Goal: Find specific page/section: Find specific page/section

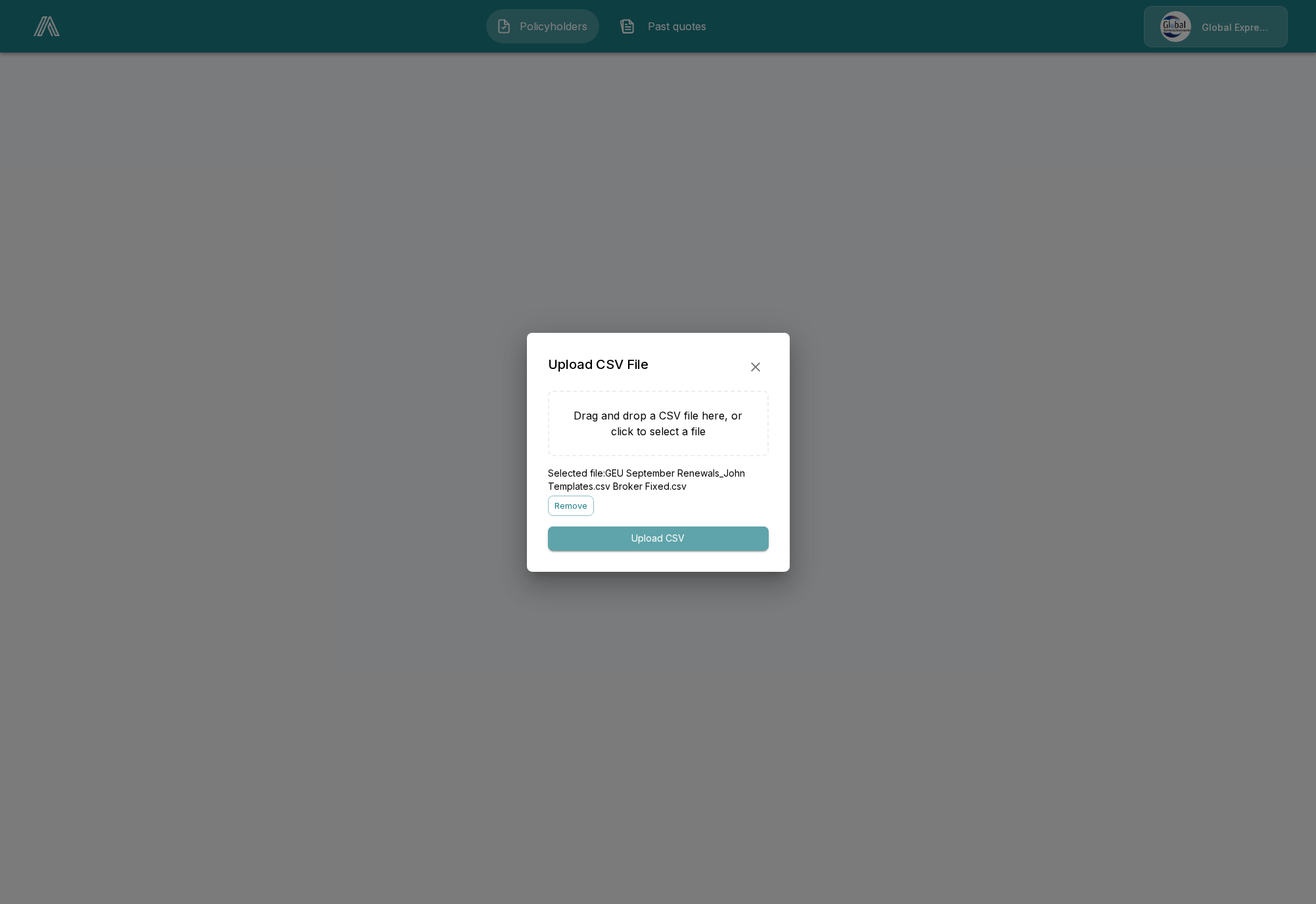
click at [673, 538] on button "Upload CSV" at bounding box center [658, 538] width 221 height 24
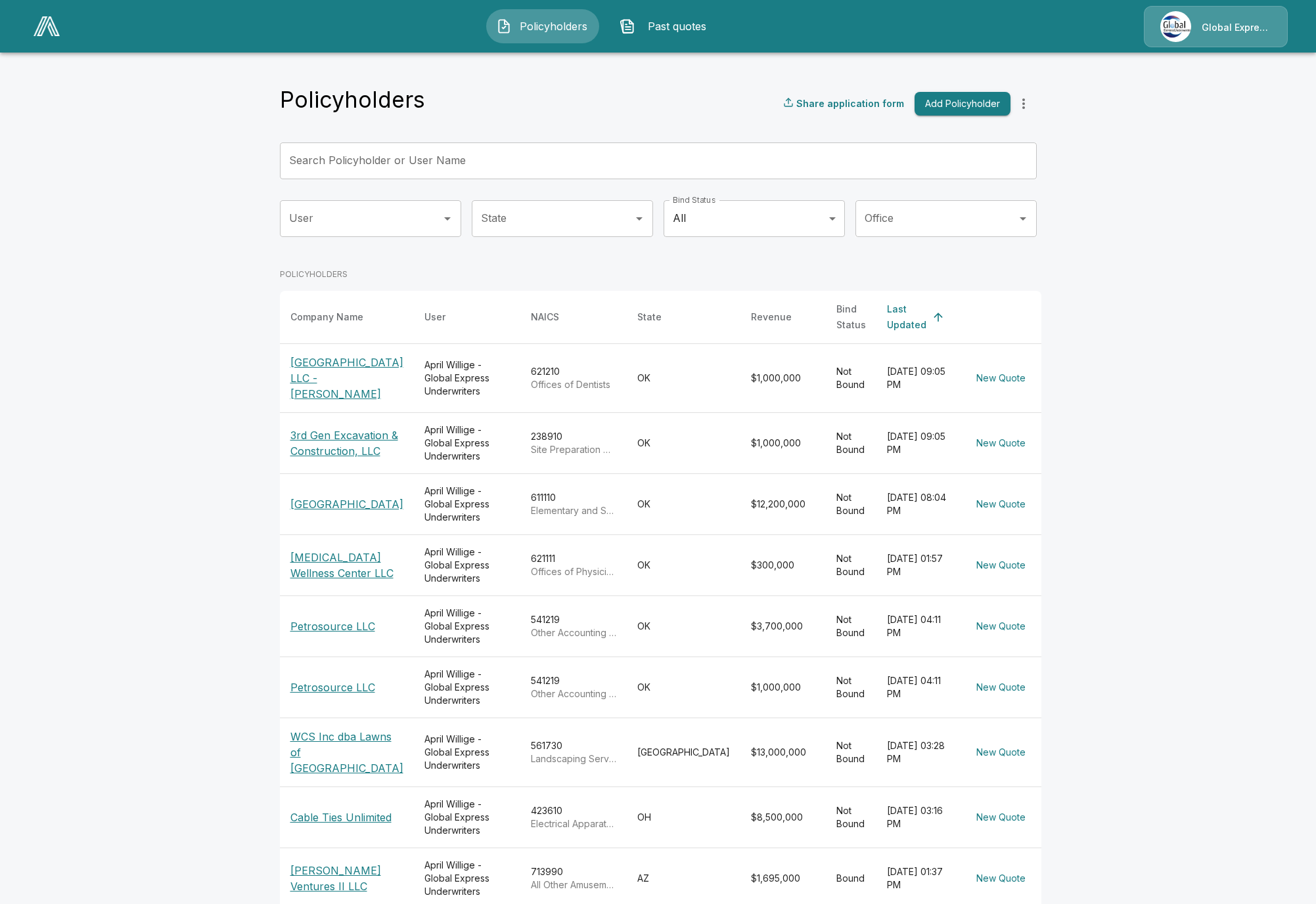
click at [425, 369] on div "April Willige - Global Express Underwriters" at bounding box center [467, 378] width 85 height 40
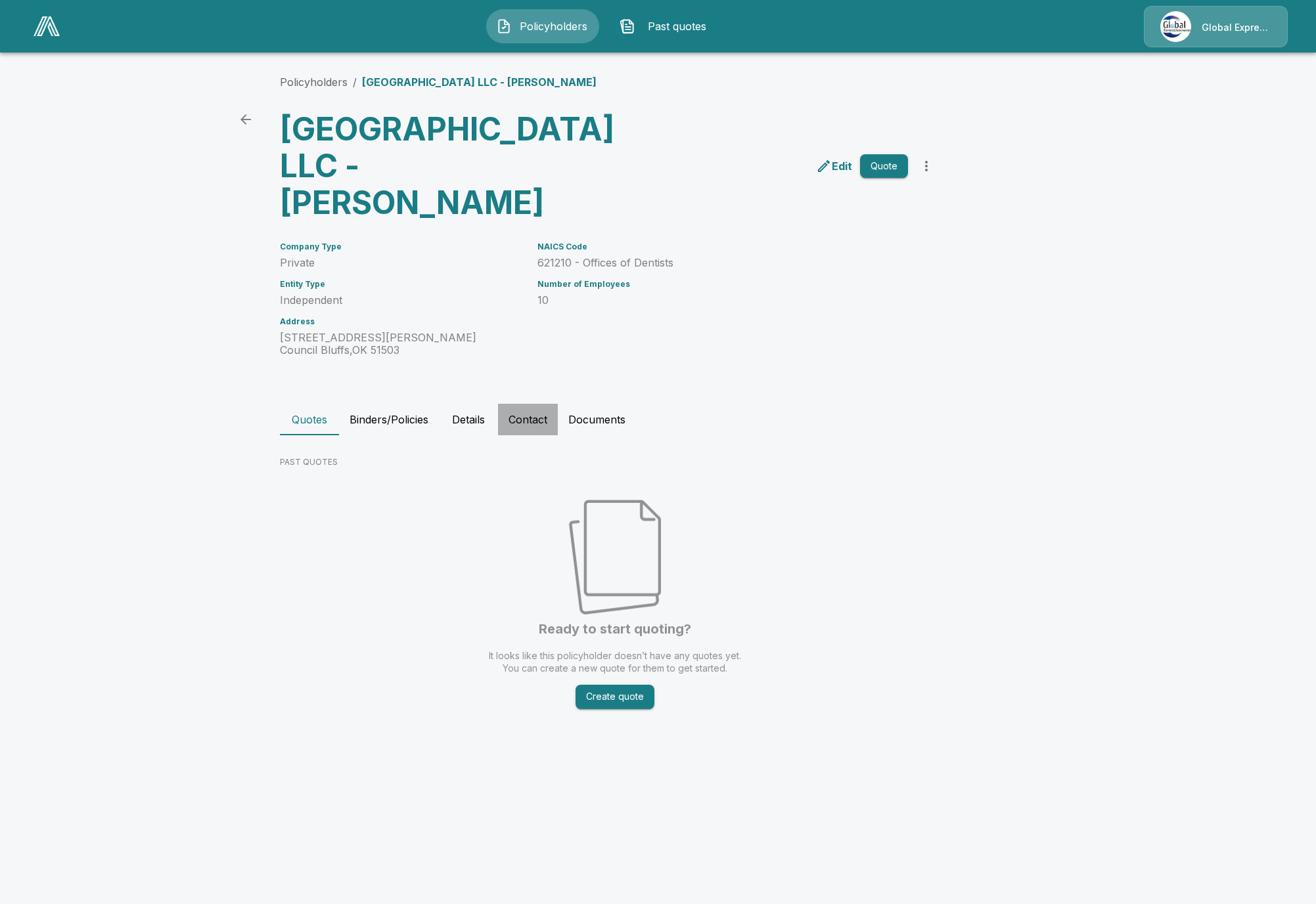
click at [519, 404] on button "Contact" at bounding box center [528, 420] width 60 height 32
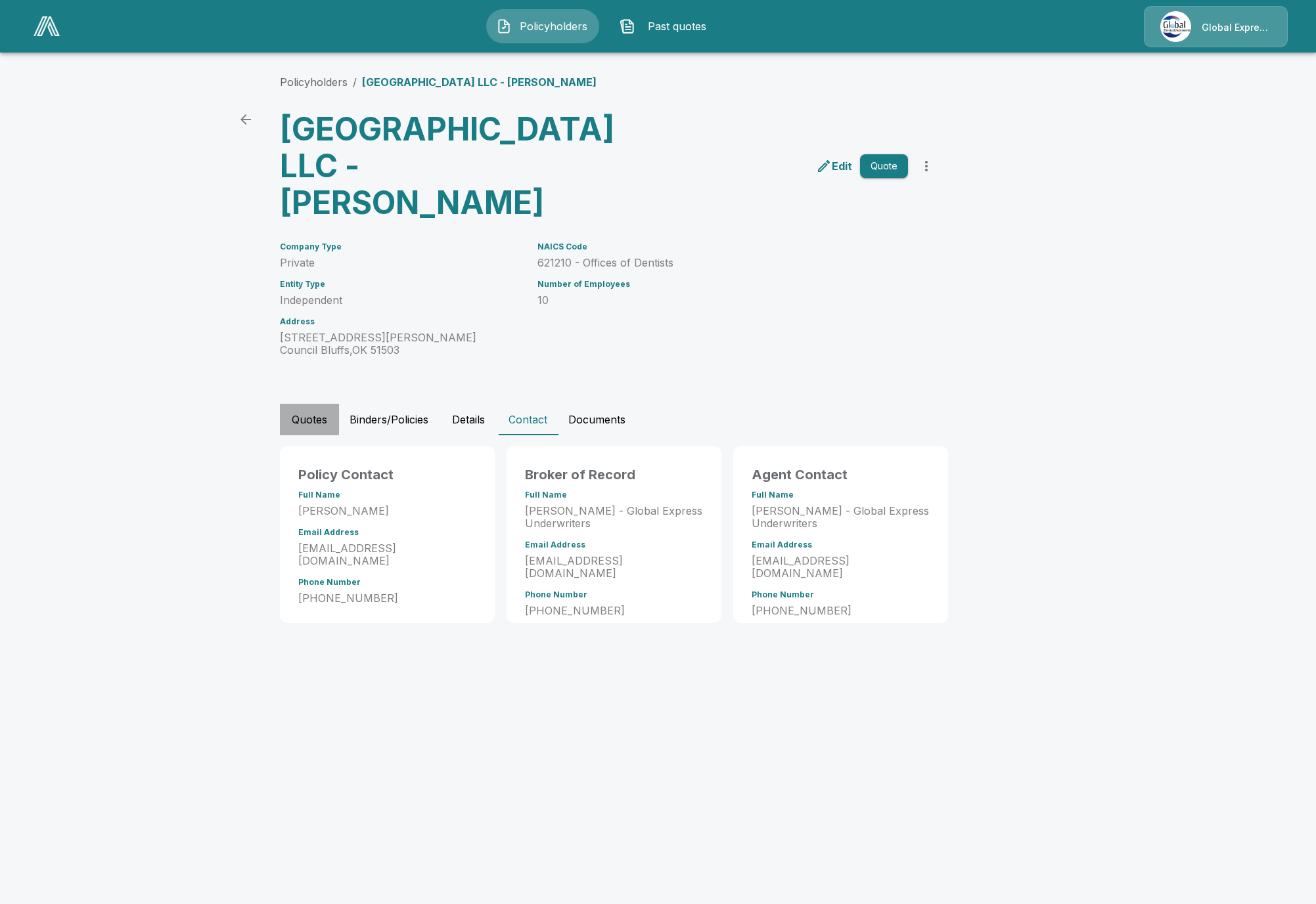
click at [301, 404] on button "Quotes" at bounding box center [309, 420] width 59 height 32
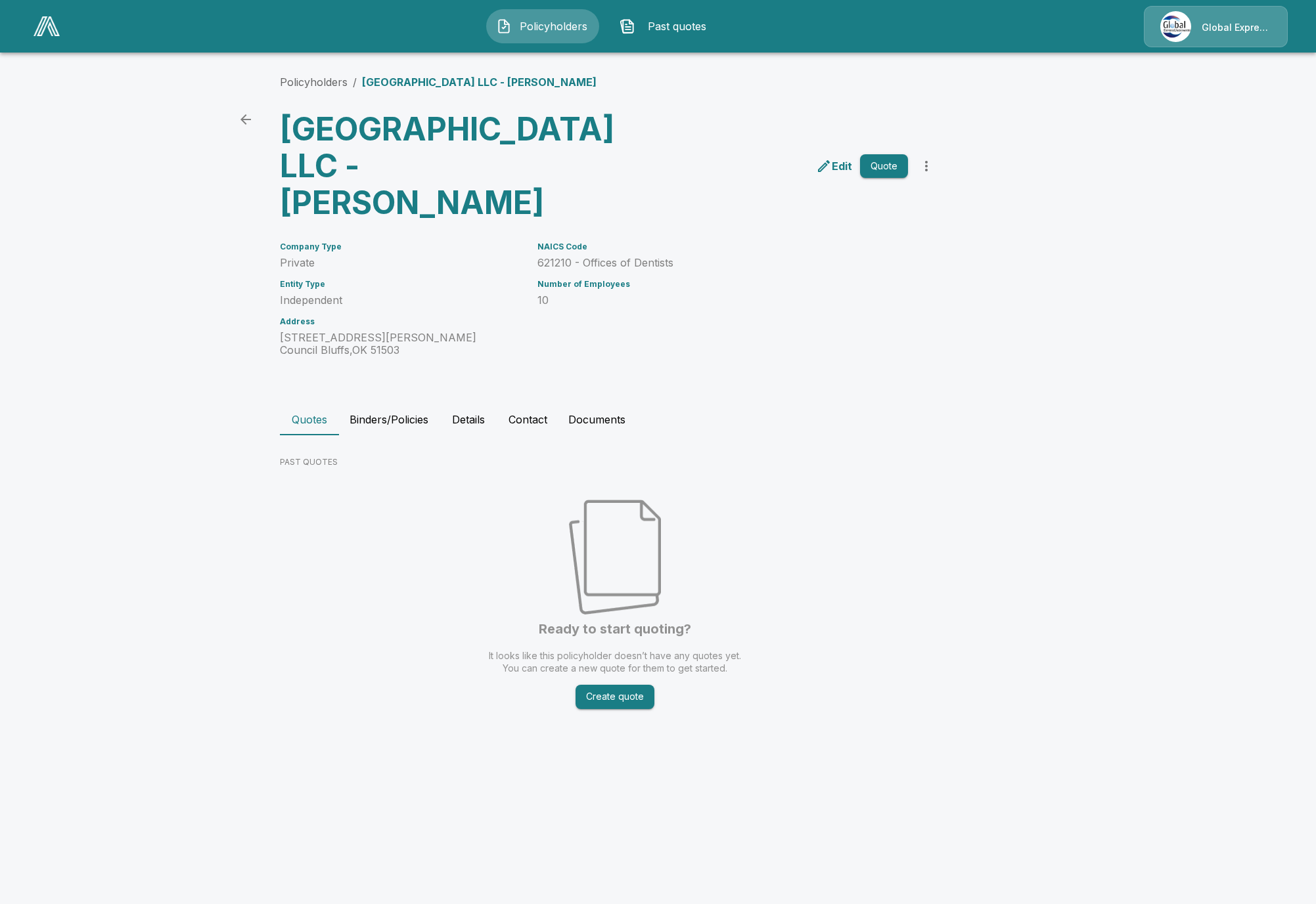
click at [36, 474] on main "Policyholders / 76th Street Plaza LLC - Jason Bouska 76th Street Plaza LLC - Ja…" at bounding box center [658, 378] width 1316 height 755
click at [416, 404] on button "Binders/Policies" at bounding box center [388, 420] width 100 height 32
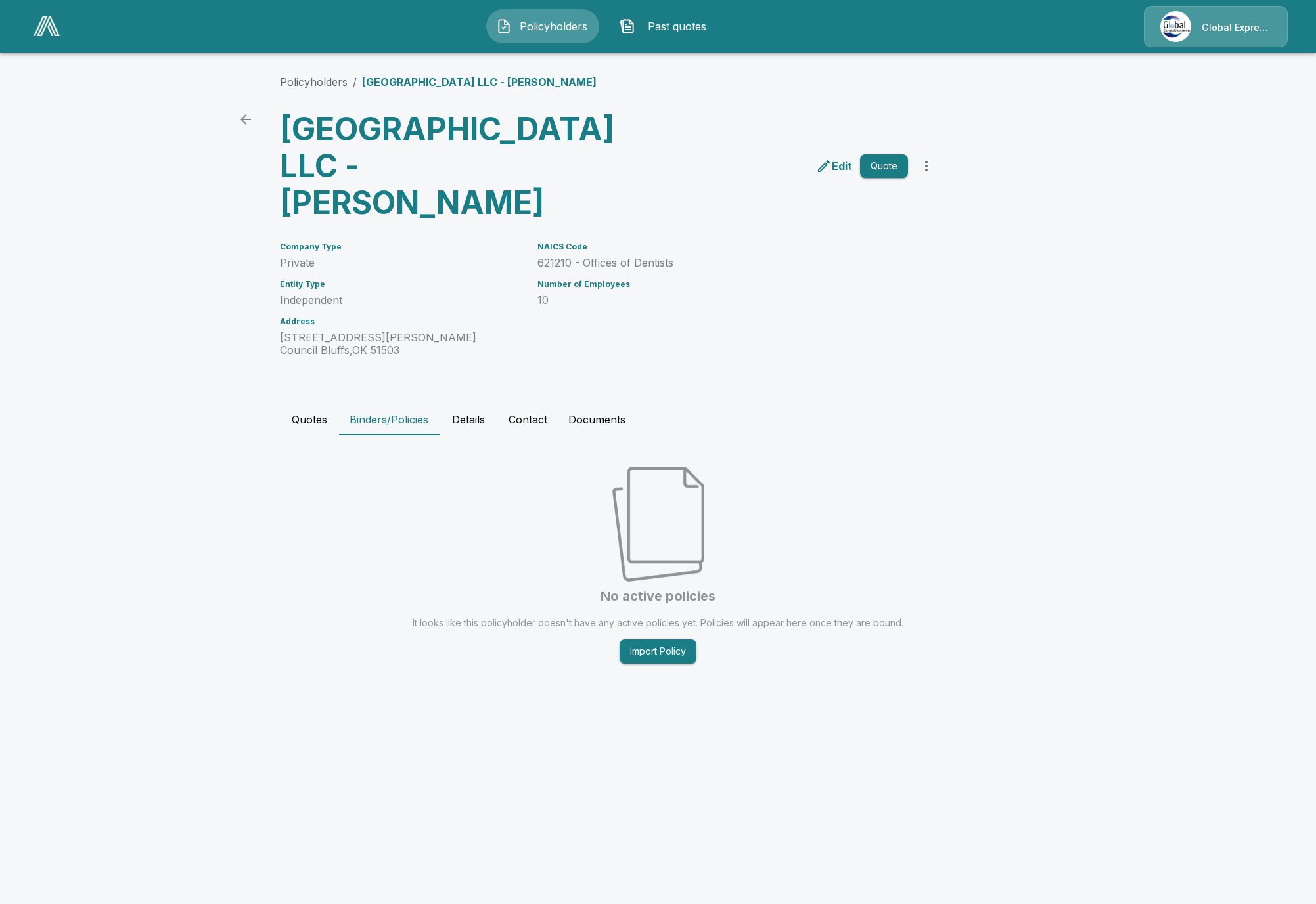
click at [453, 404] on button "Details" at bounding box center [468, 420] width 59 height 32
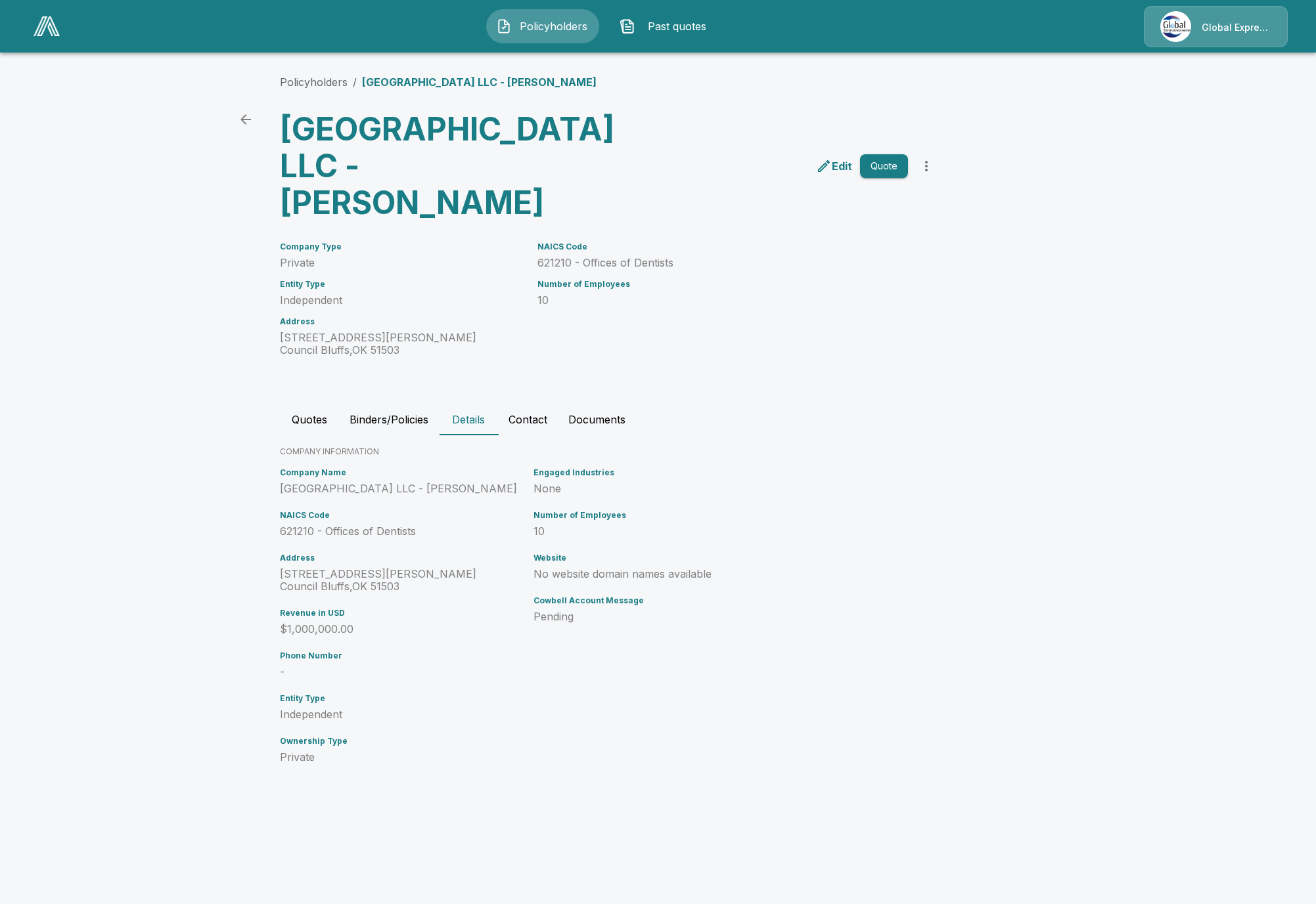
click at [501, 404] on button "Contact" at bounding box center [528, 420] width 60 height 32
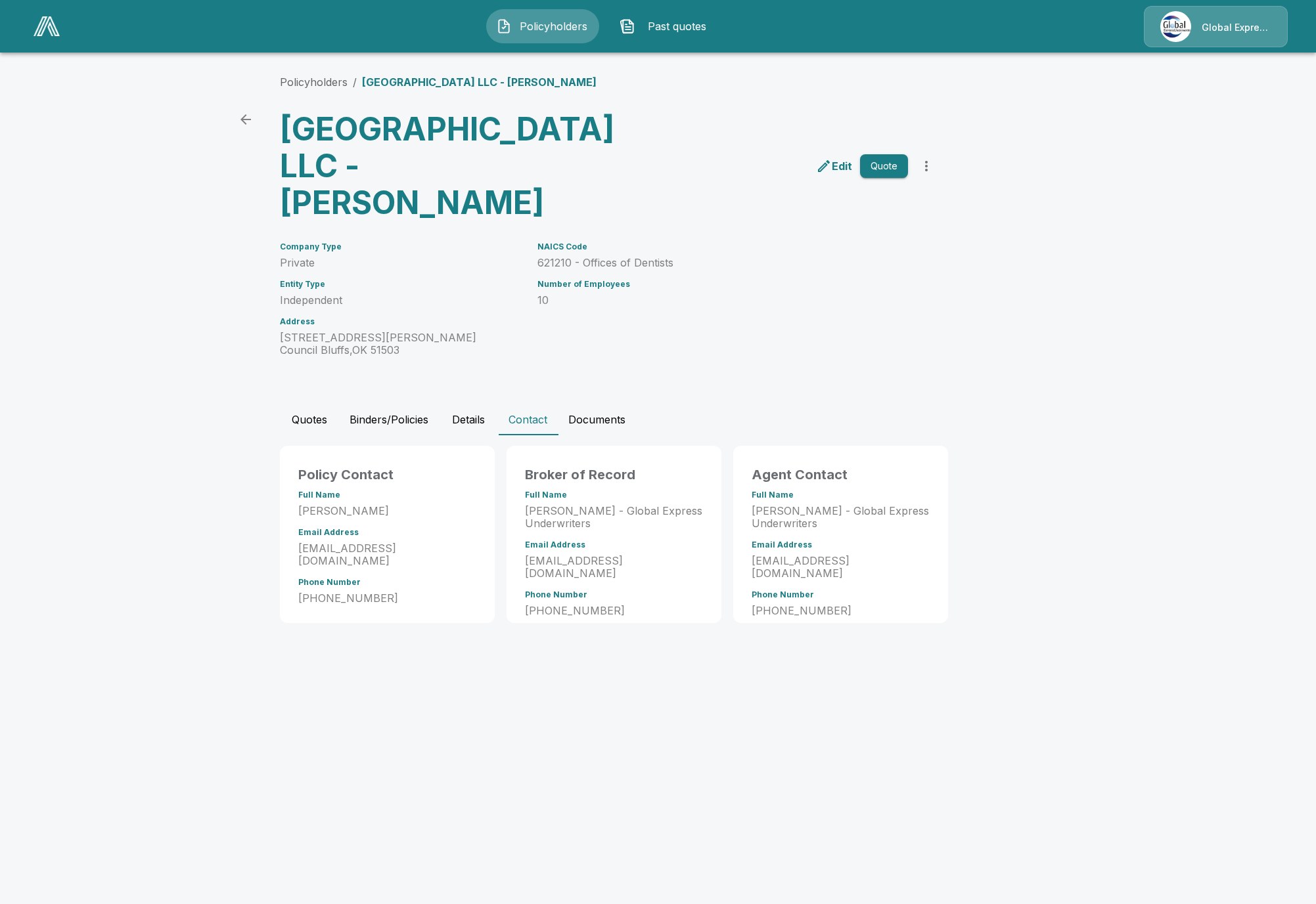
click at [970, 648] on html "Policyholders Past quotes Global Express Underwriters Policyholders / 76th Stre…" at bounding box center [658, 324] width 1316 height 648
click at [702, 648] on html "Policyholders Past quotes Global Express Underwriters Policyholders / 76th Stre…" at bounding box center [658, 324] width 1316 height 648
click at [464, 404] on button "Details" at bounding box center [468, 420] width 59 height 32
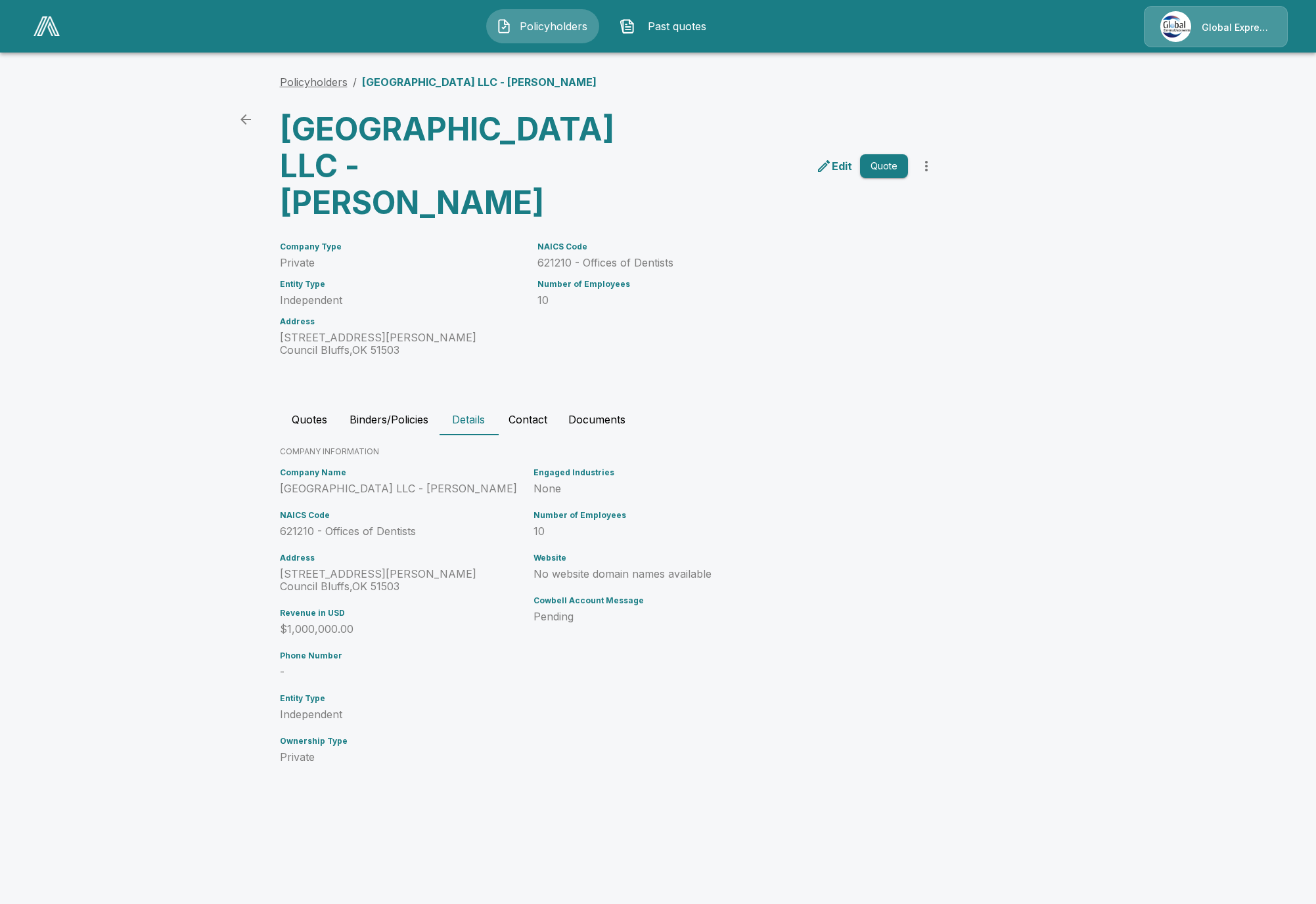
click at [326, 86] on link "Policyholders" at bounding box center [314, 82] width 67 height 13
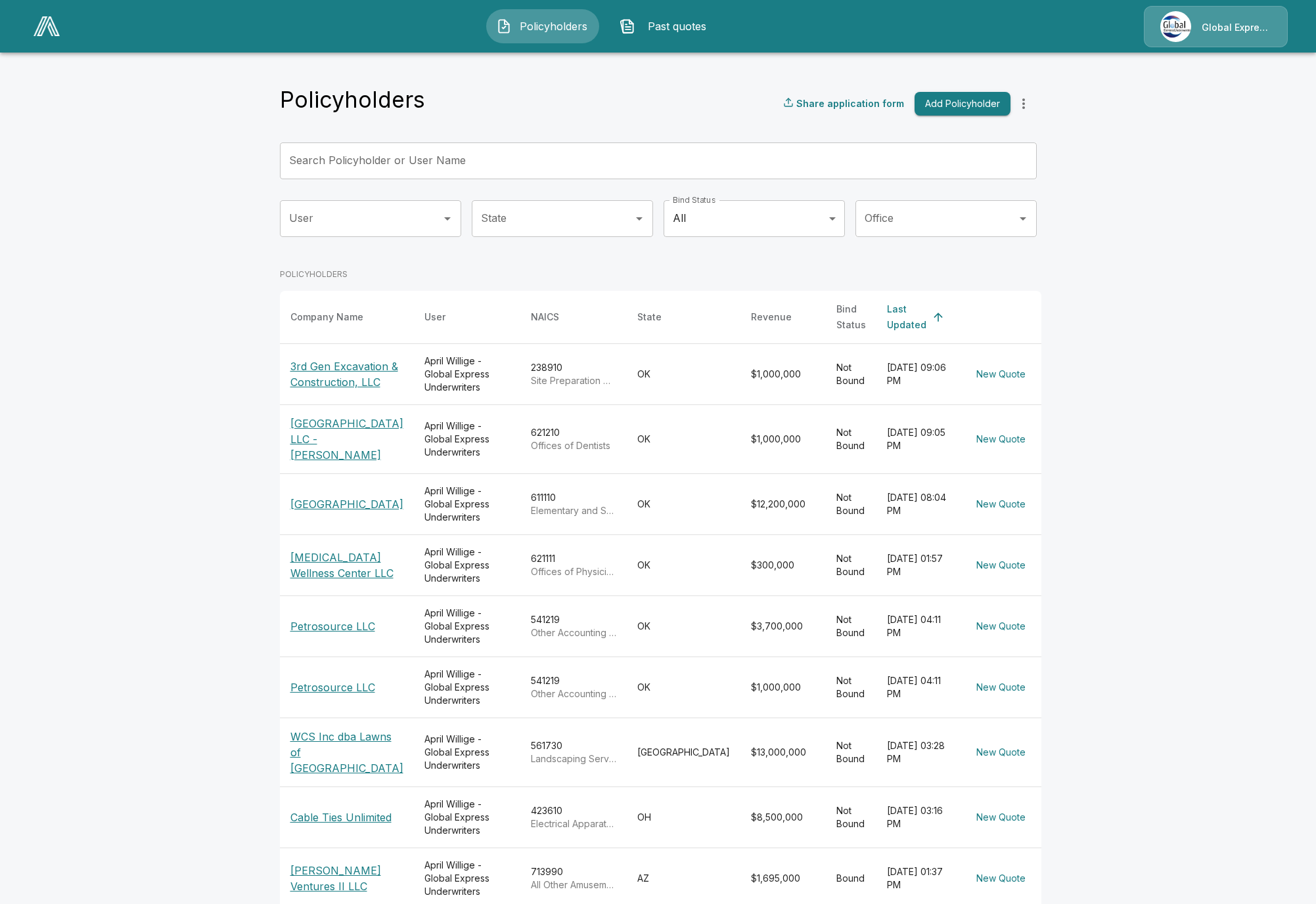
click at [334, 376] on p "3rd Gen Excavation & Construction, LLC" at bounding box center [347, 374] width 113 height 32
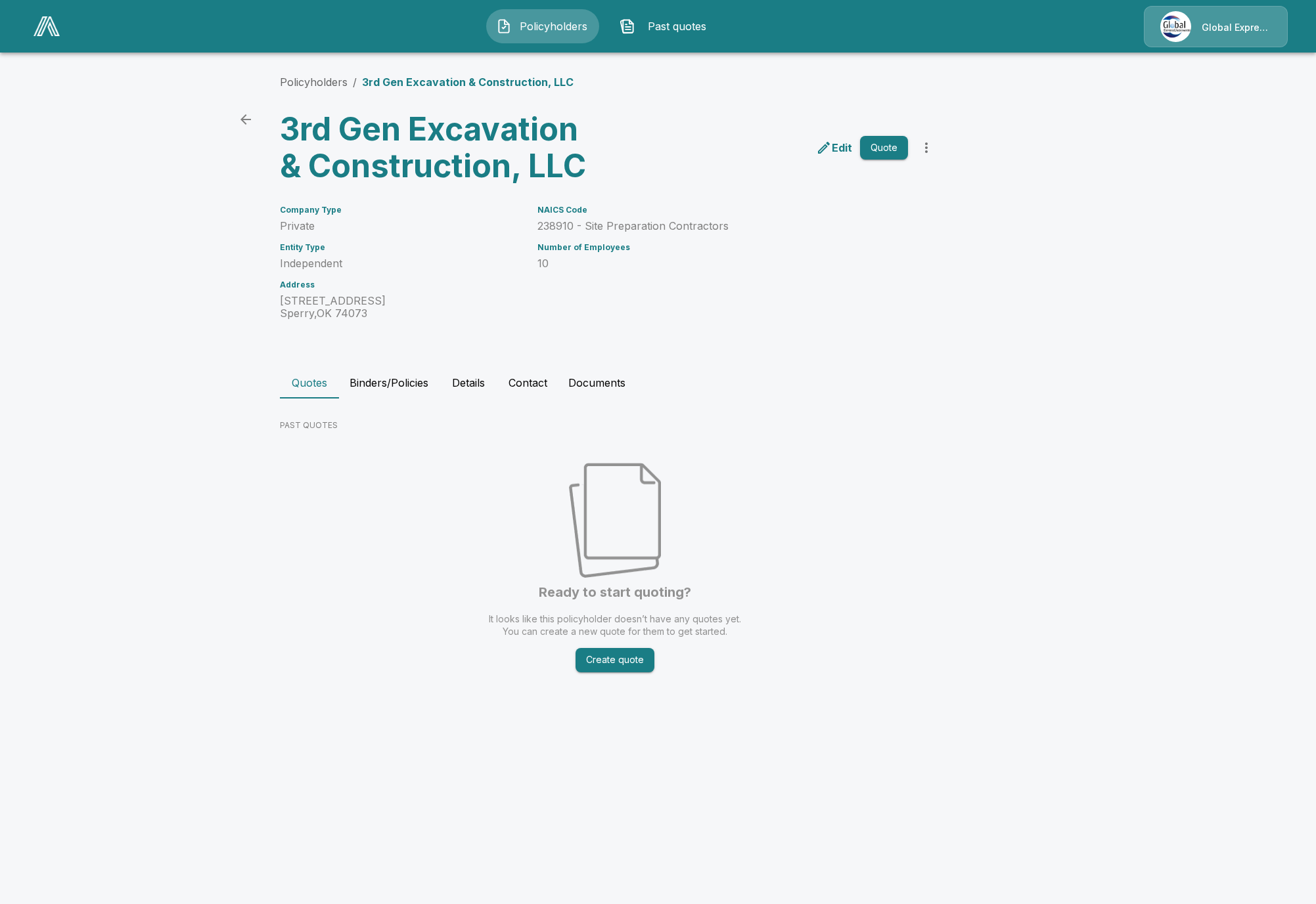
click at [482, 386] on button "Details" at bounding box center [468, 383] width 59 height 32
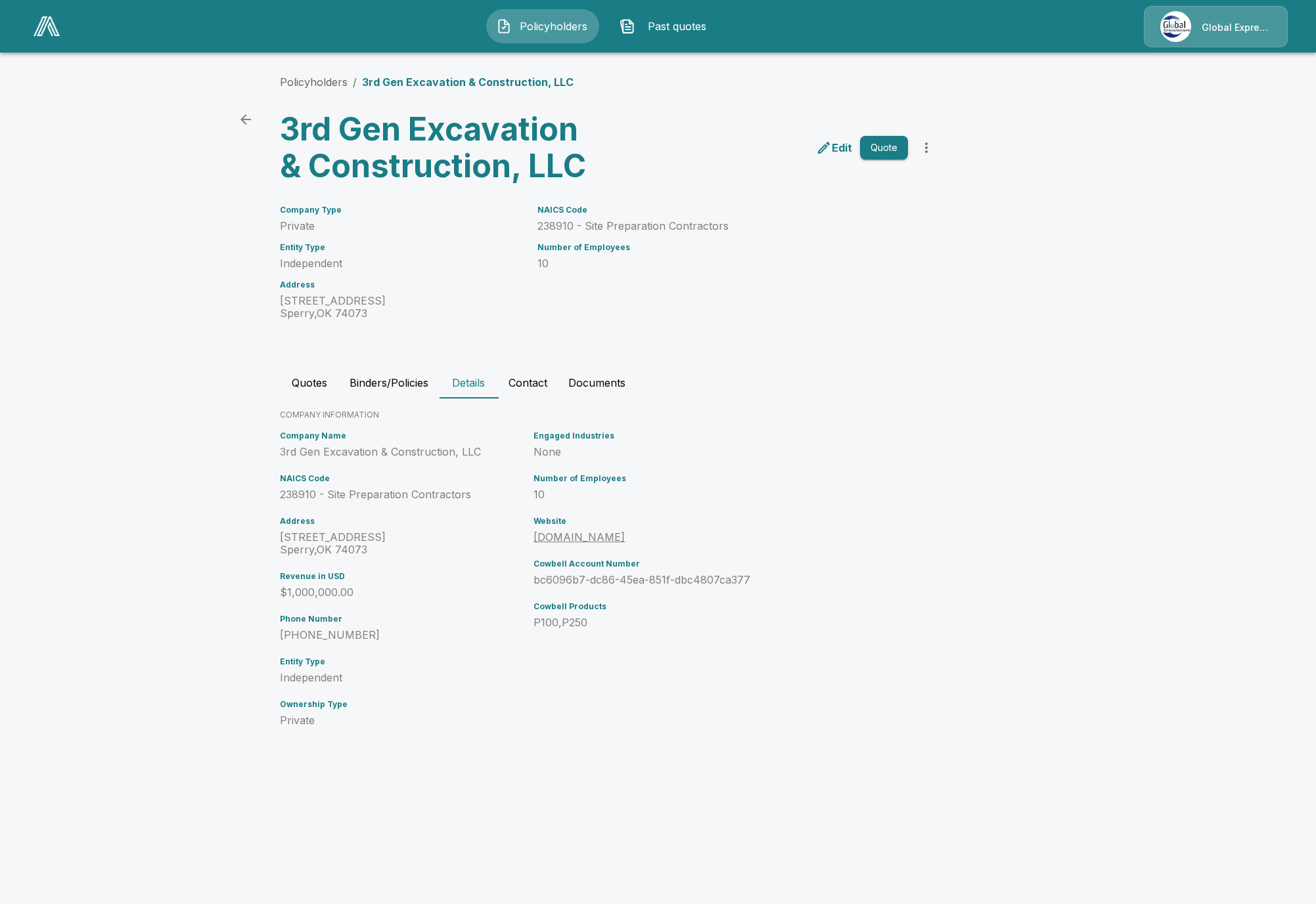
click at [525, 382] on button "Contact" at bounding box center [528, 383] width 60 height 32
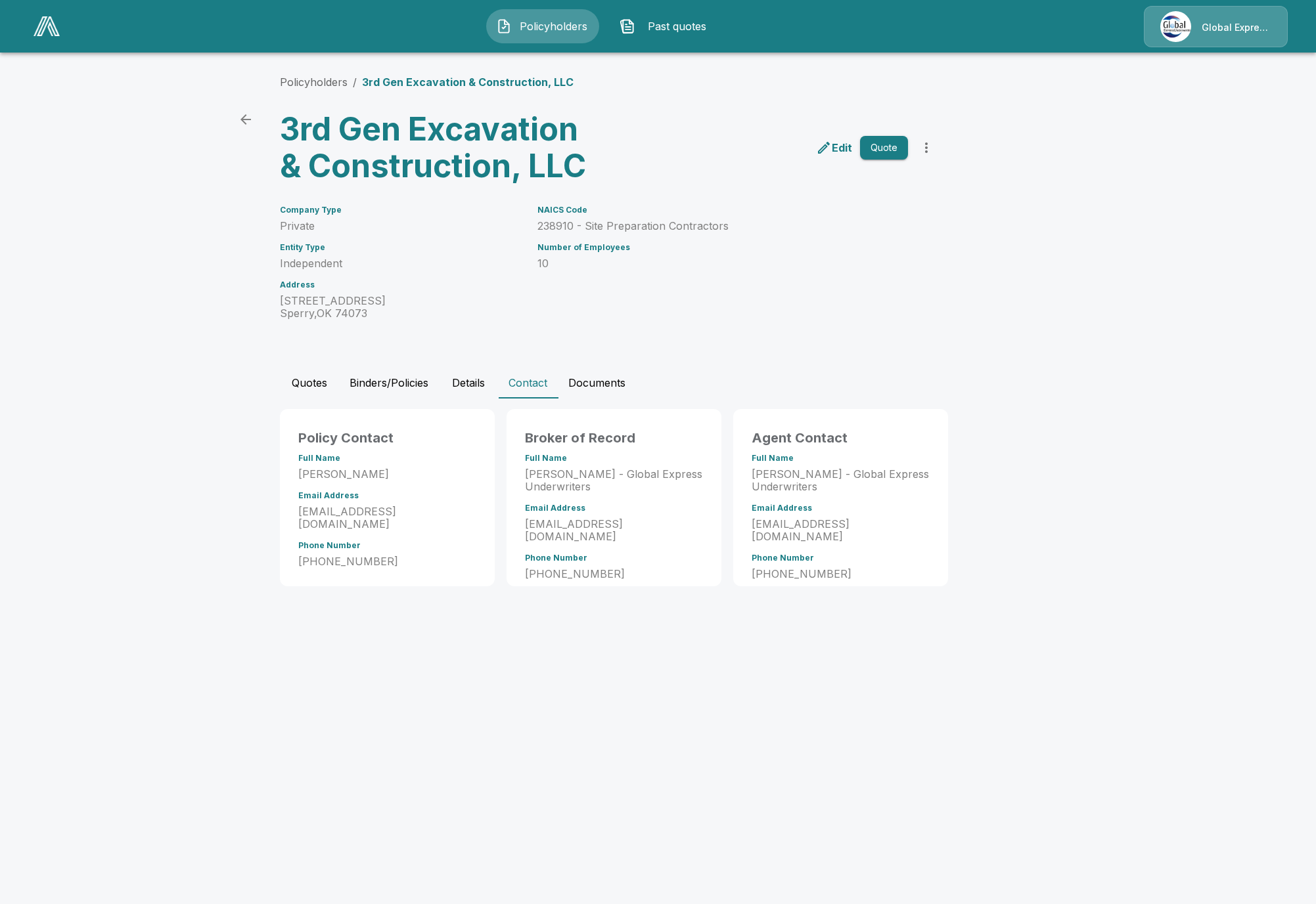
click at [482, 383] on button "Details" at bounding box center [468, 383] width 59 height 32
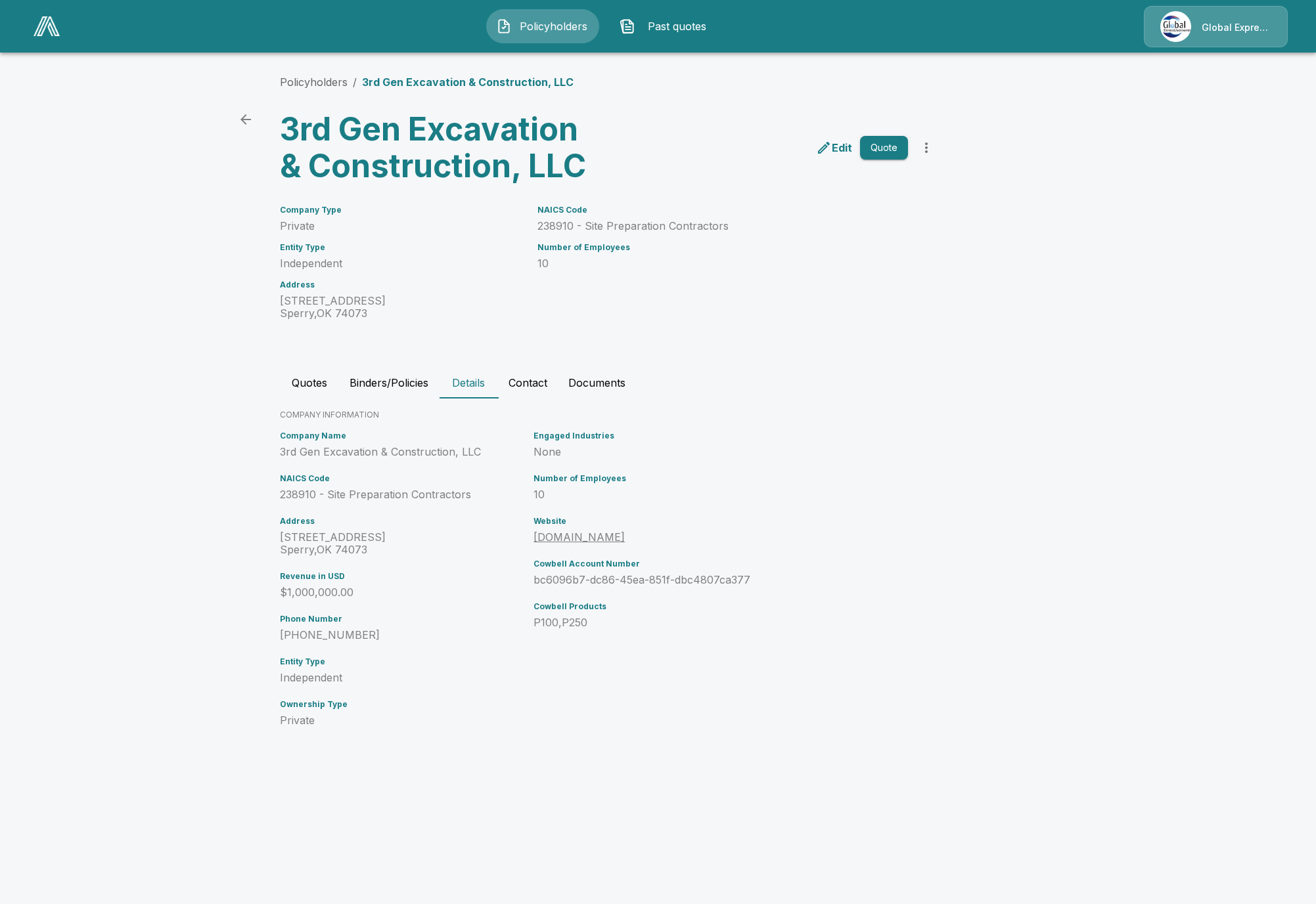
click at [309, 89] on li "Policyholders" at bounding box center [314, 82] width 67 height 16
click at [314, 87] on link "Policyholders" at bounding box center [314, 82] width 67 height 13
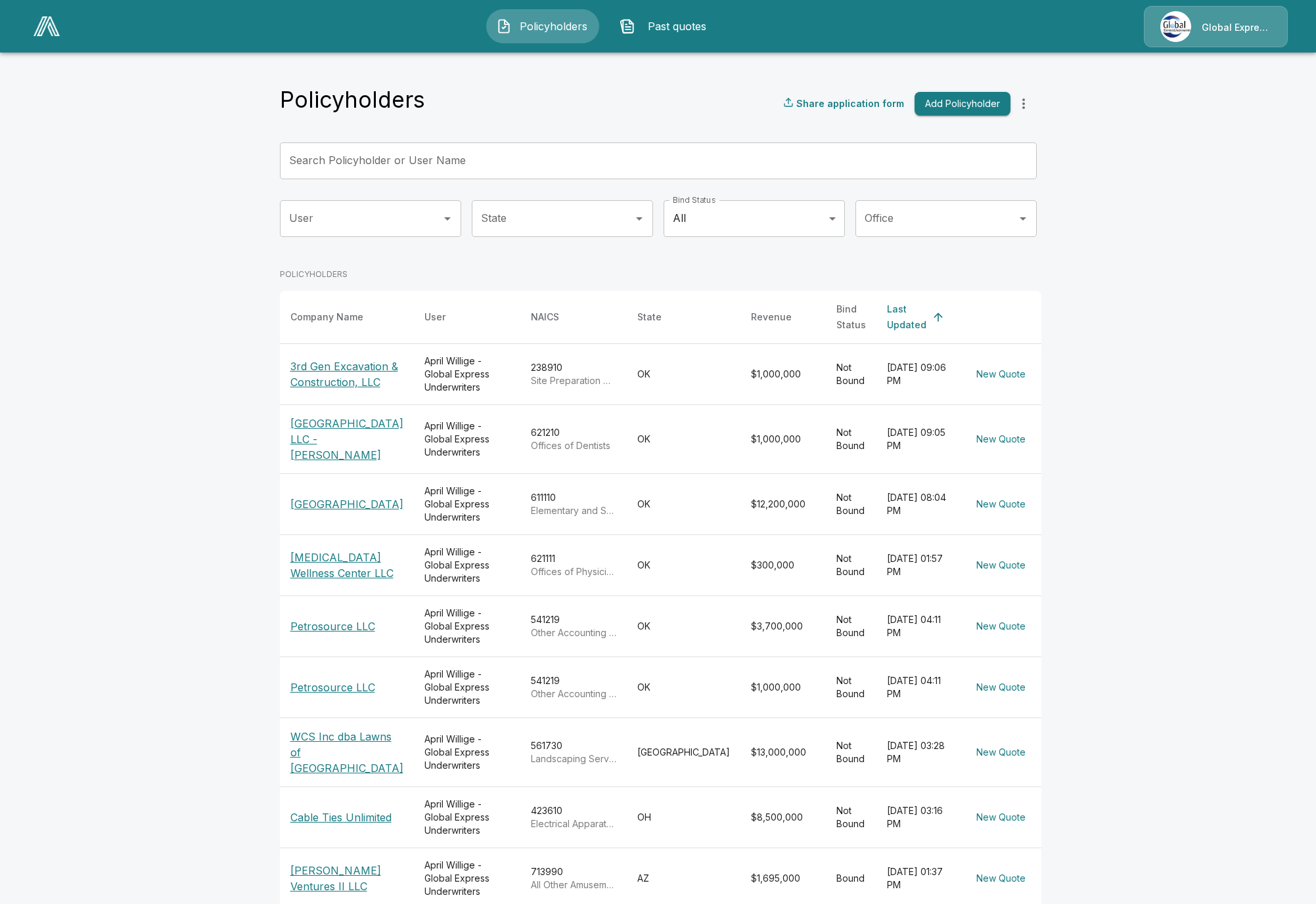
click at [252, 364] on main "Policyholders Share application form Add Policyholder Search Policyholder or Us…" at bounding box center [658, 514] width 1316 height 1028
click at [1018, 109] on icon "more" at bounding box center [1024, 104] width 16 height 16
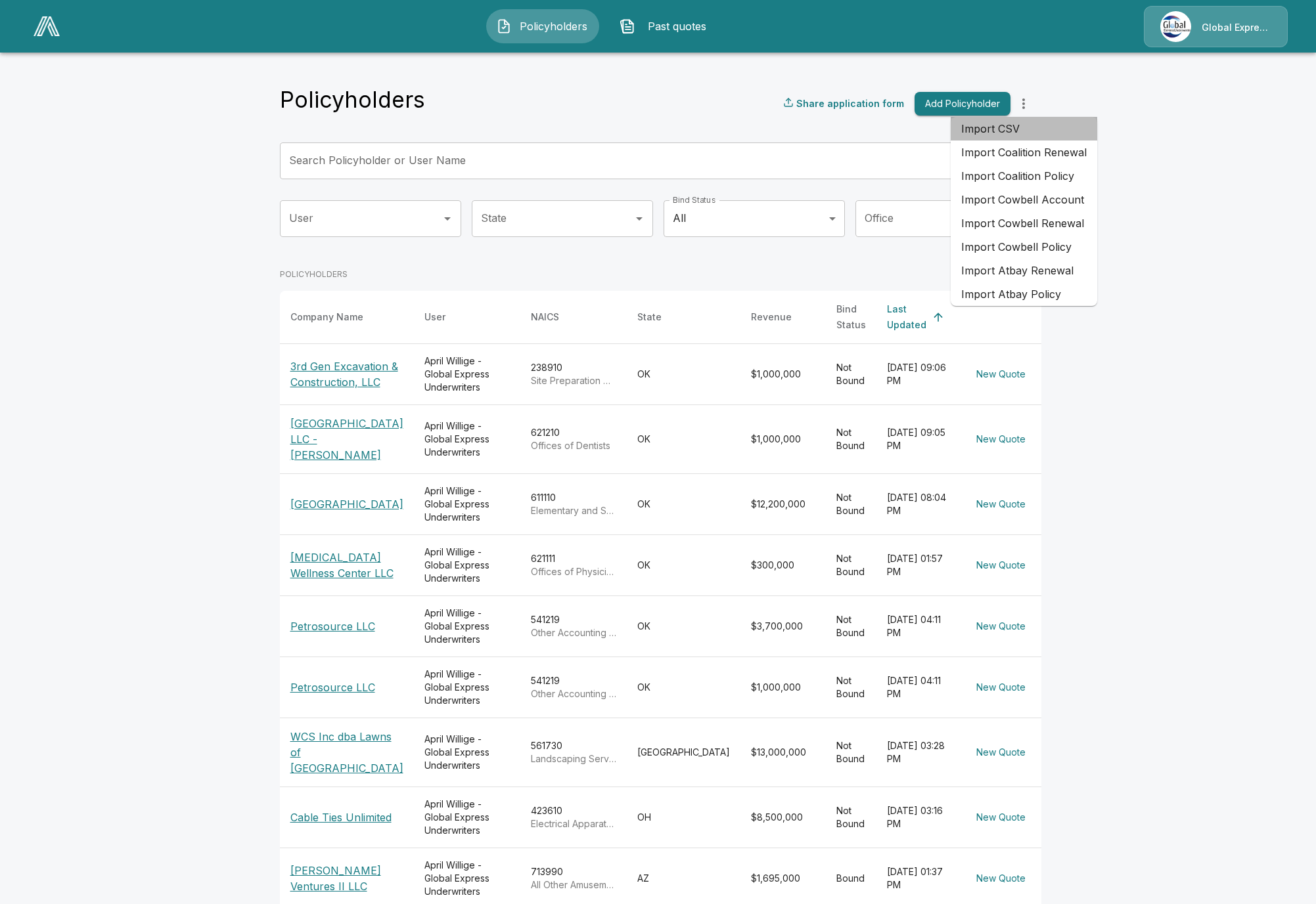
click at [1036, 134] on li "Import CSV" at bounding box center [1024, 129] width 146 height 24
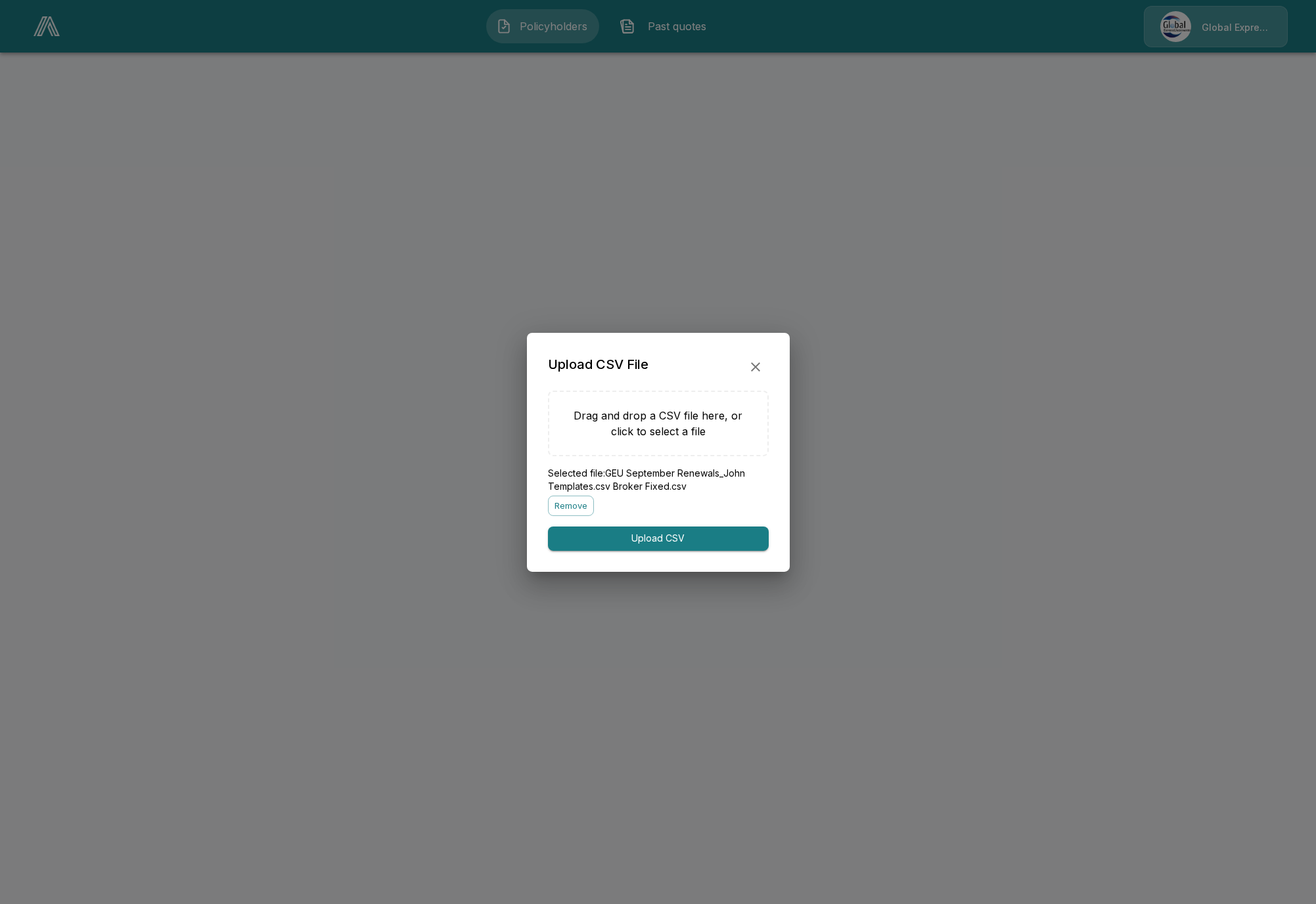
click at [678, 542] on button "Upload CSV" at bounding box center [658, 538] width 221 height 24
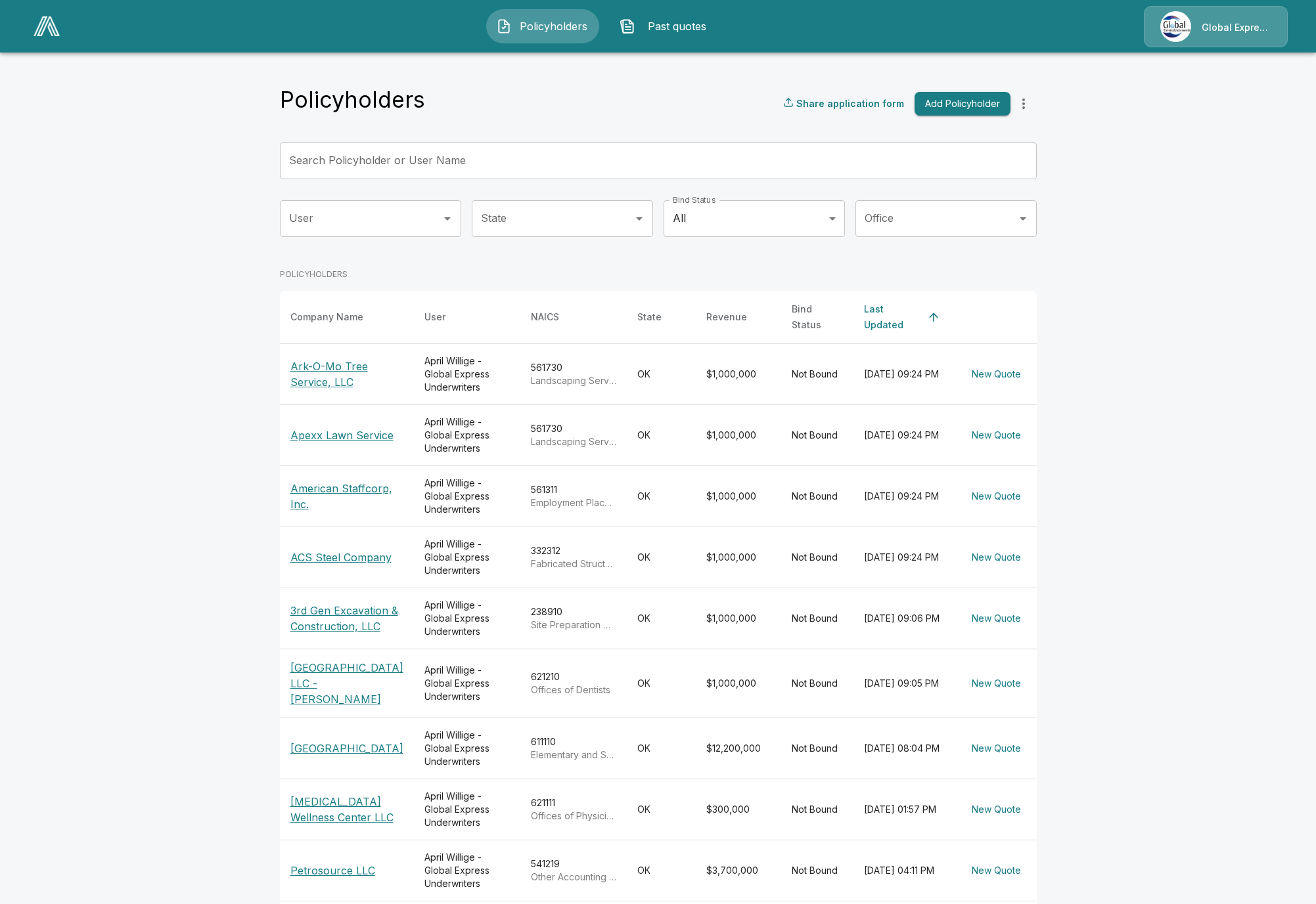
click at [79, 464] on main "Policyholders Share application form Add Policyholder Search Policyholder or Us…" at bounding box center [658, 510] width 1316 height 1020
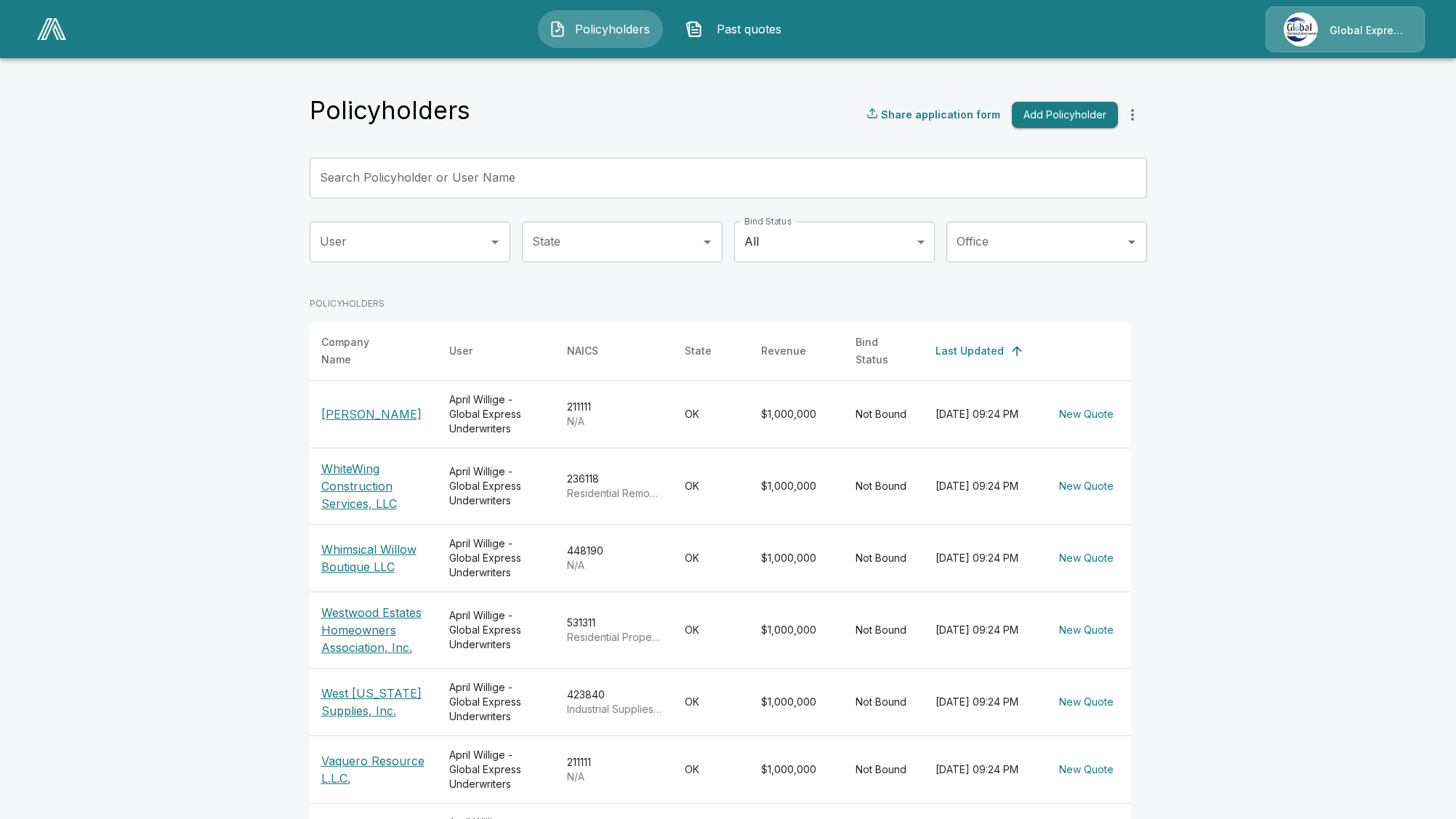
click at [356, 487] on p "WhiteWing Construction Services, LLC" at bounding box center [373, 487] width 105 height 53
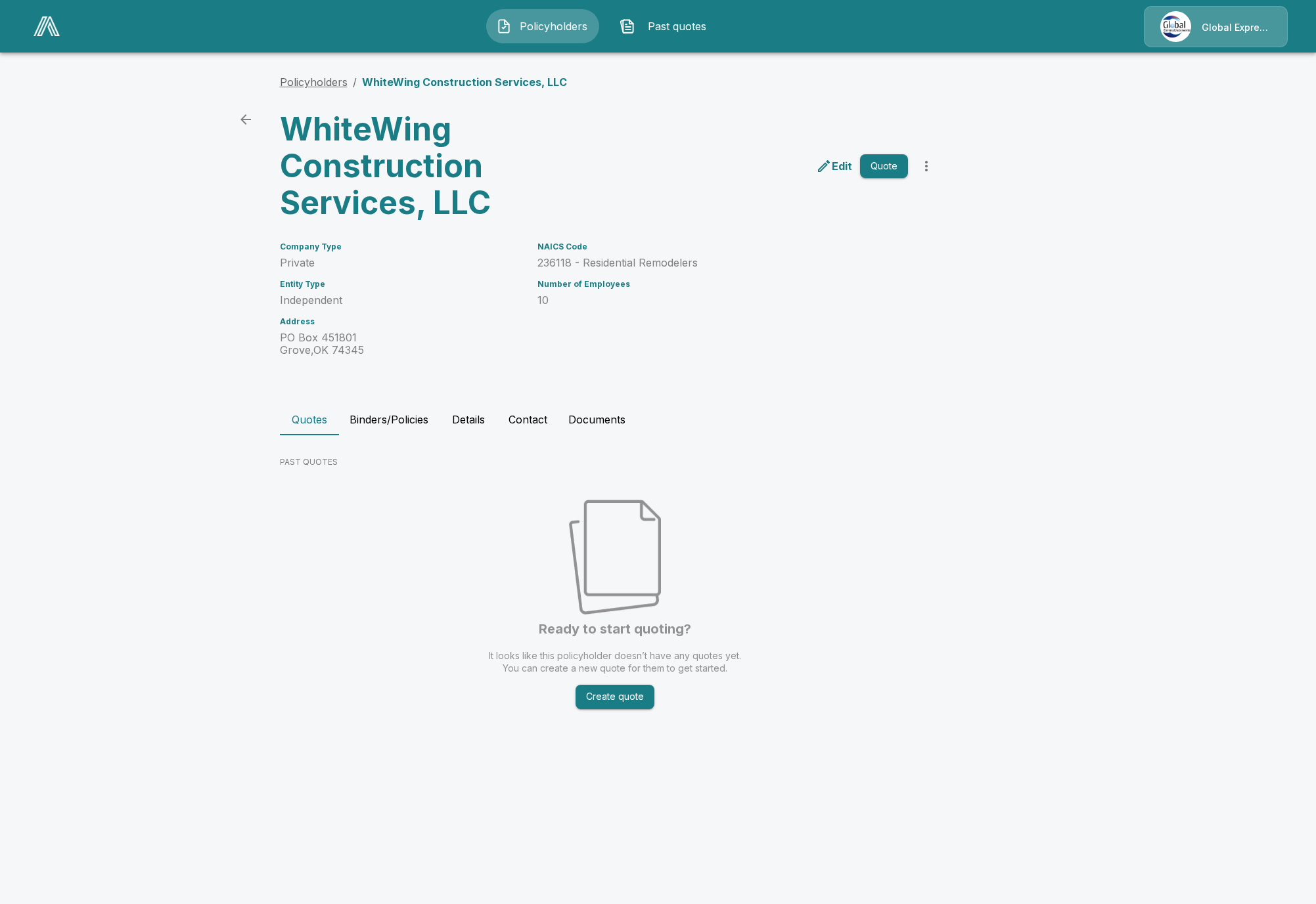
click at [300, 88] on link "Policyholders" at bounding box center [314, 82] width 67 height 13
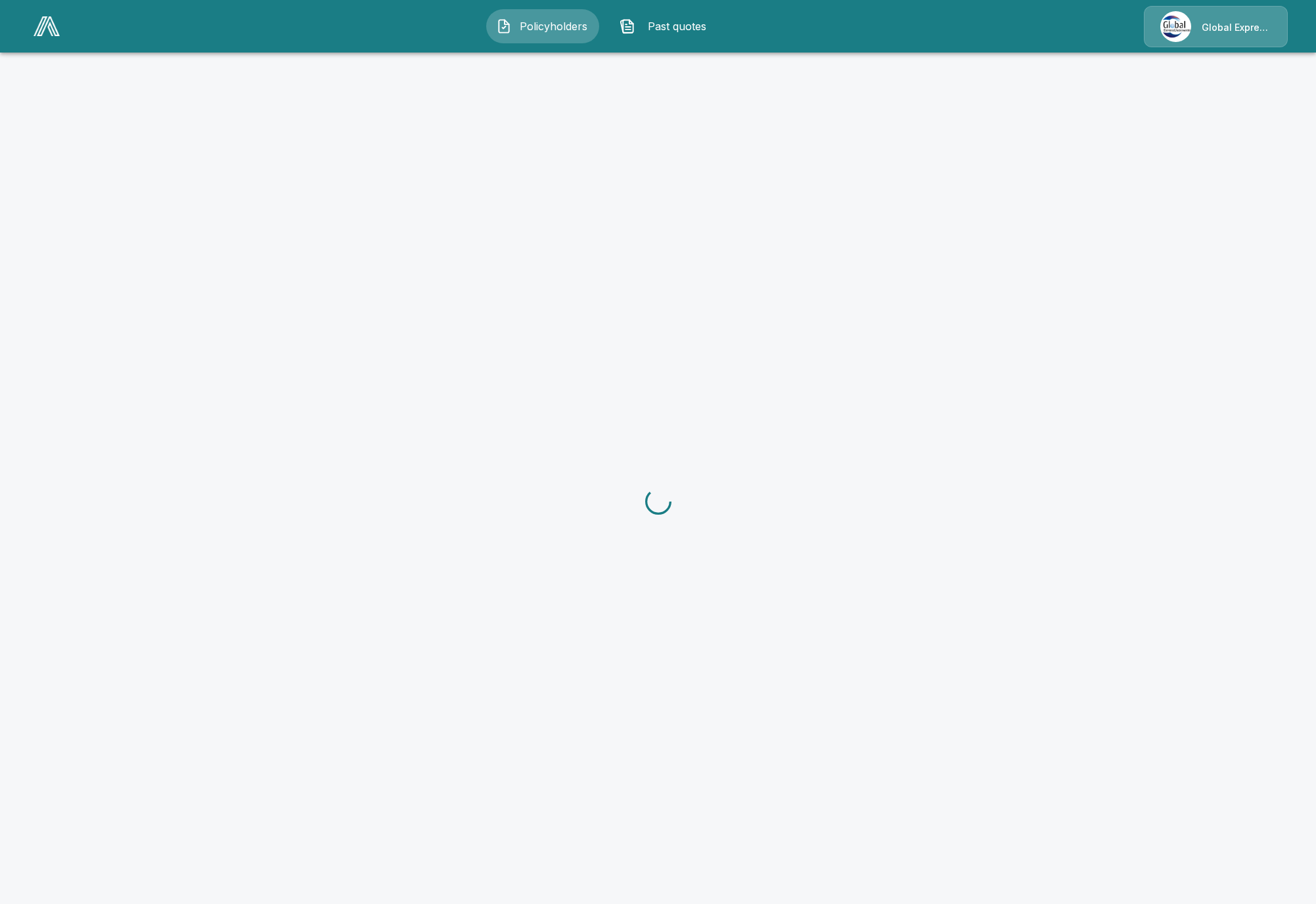
click at [67, 39] on div "Policyholders Past quotes Global Express Underwriters" at bounding box center [658, 26] width 1291 height 42
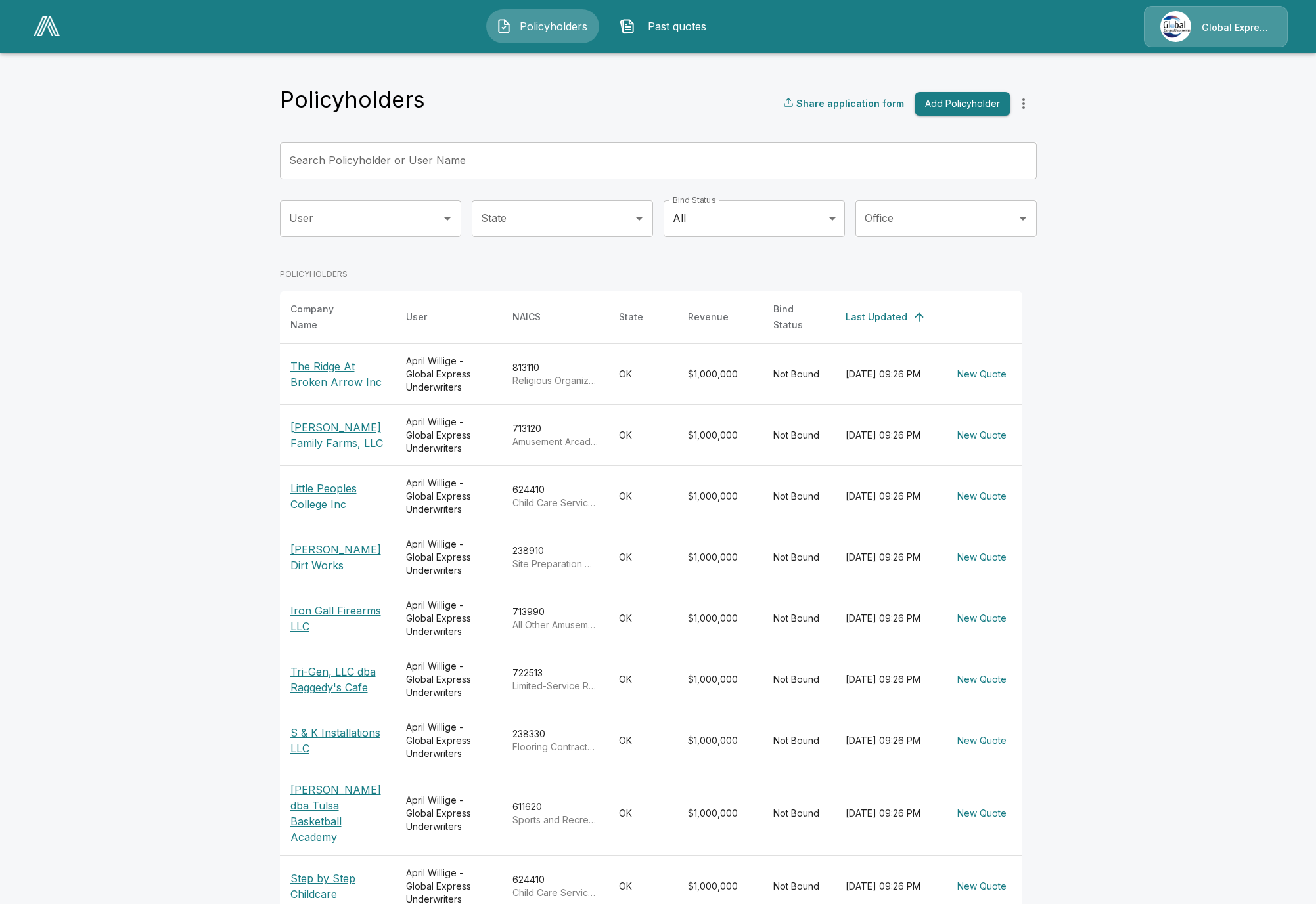
click at [44, 33] on img at bounding box center [47, 26] width 26 height 20
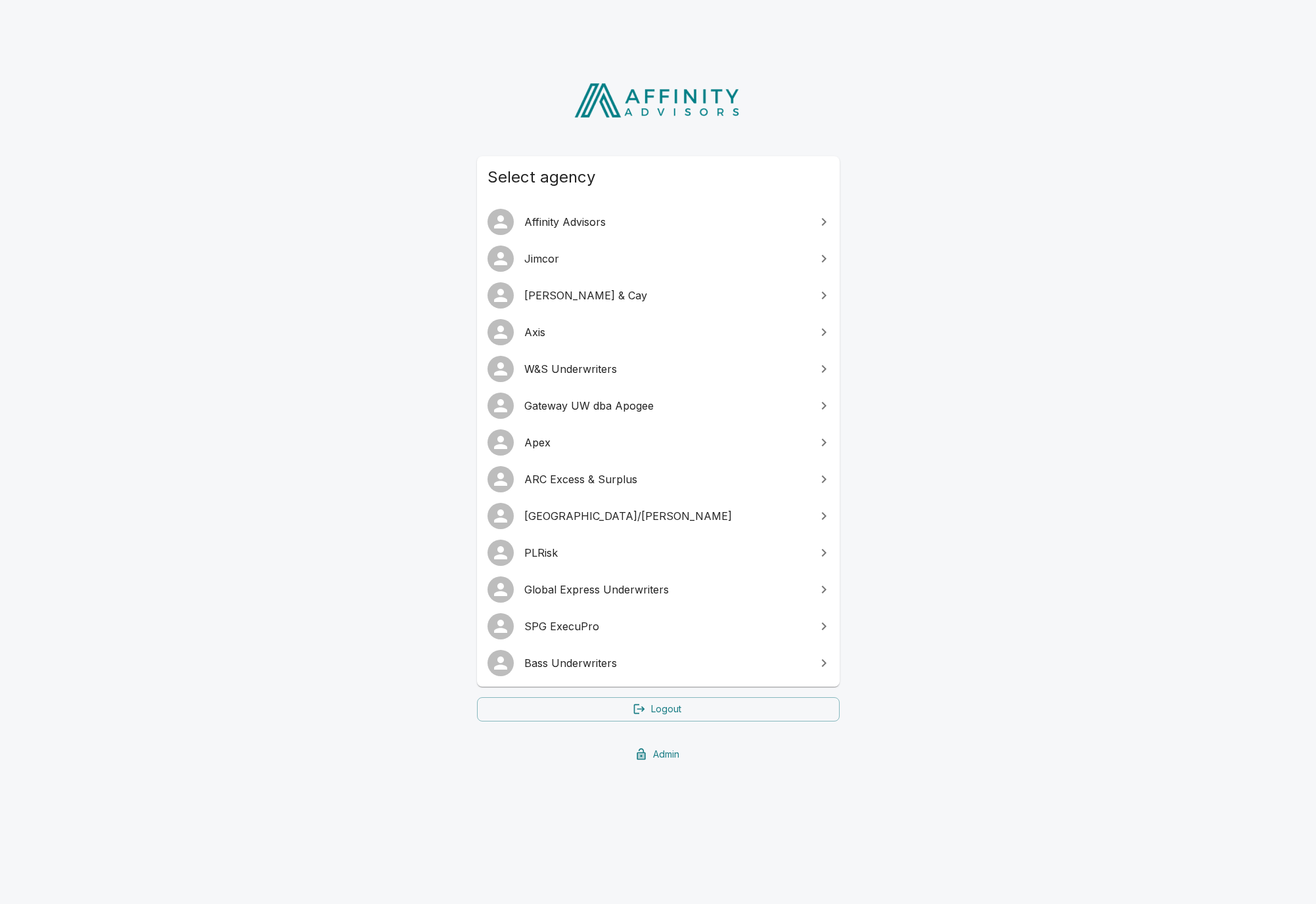
click at [605, 642] on link "SPG ExecuPro" at bounding box center [658, 627] width 363 height 37
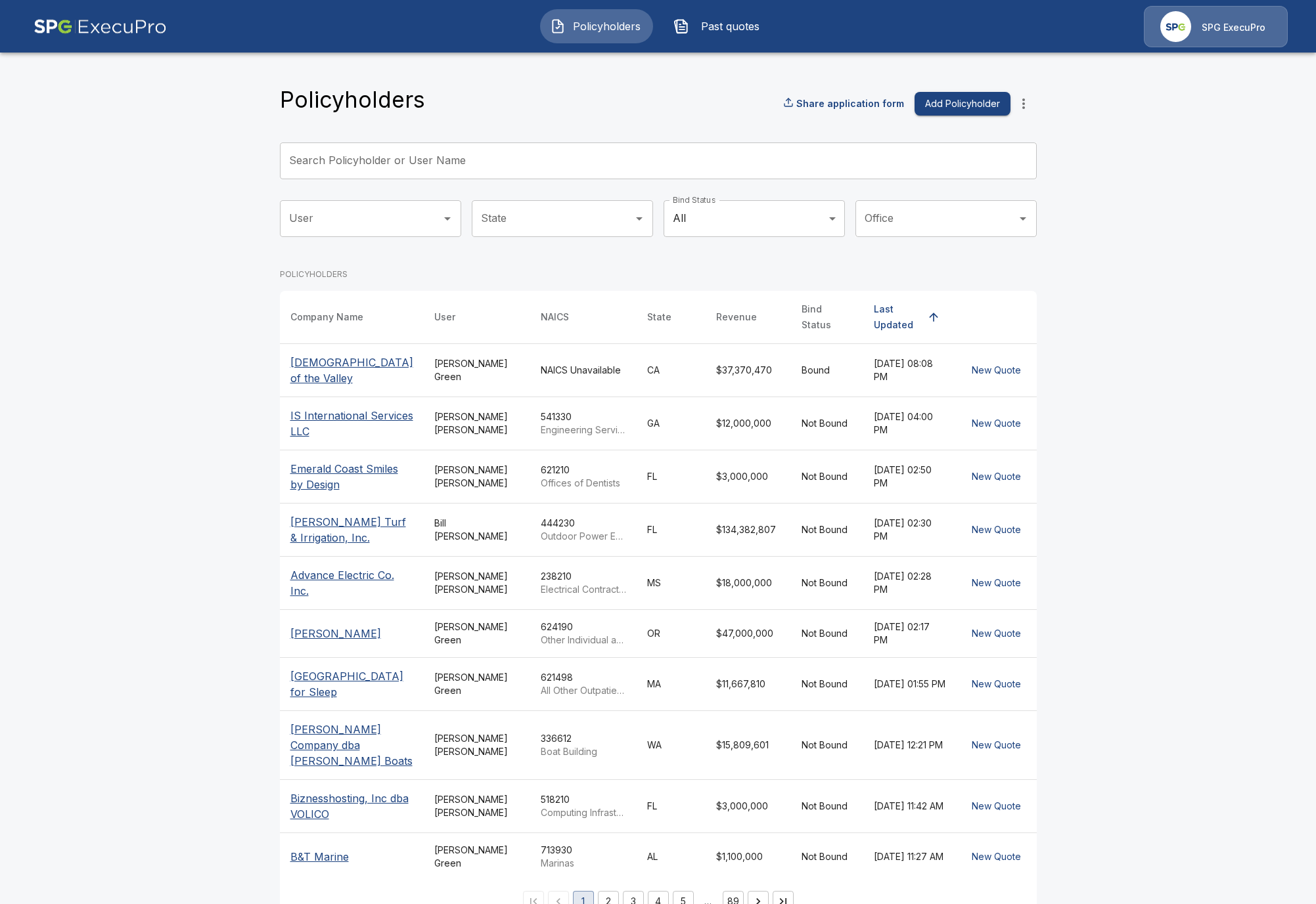
click at [435, 149] on input "Search Policyholder or User Name" at bounding box center [651, 161] width 742 height 37
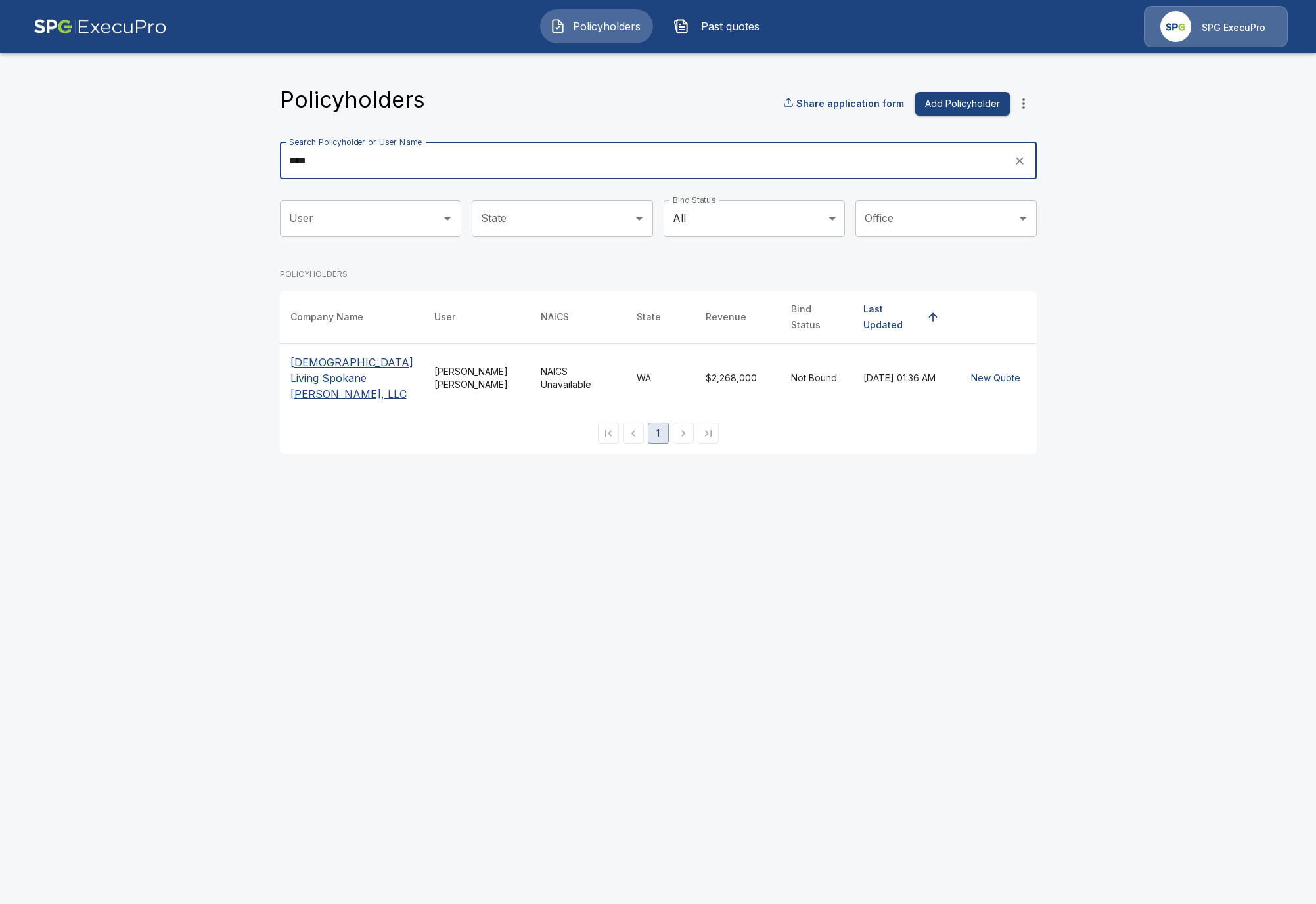
type input "****"
click at [307, 356] on p "[DEMOGRAPHIC_DATA] Living Spokane [PERSON_NAME], LLC" at bounding box center [352, 378] width 123 height 48
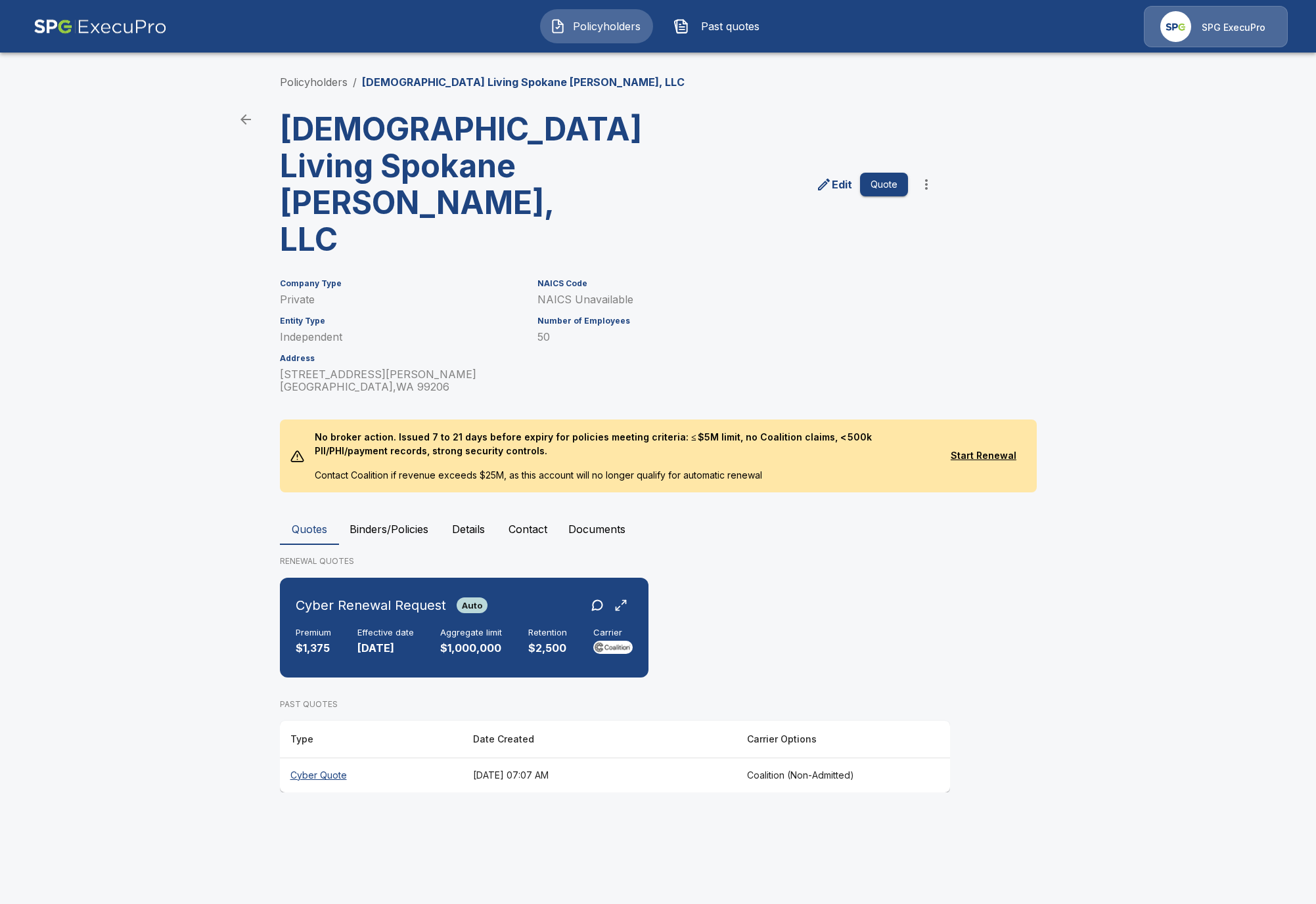
click at [426, 758] on th "Cyber Quote" at bounding box center [371, 775] width 183 height 35
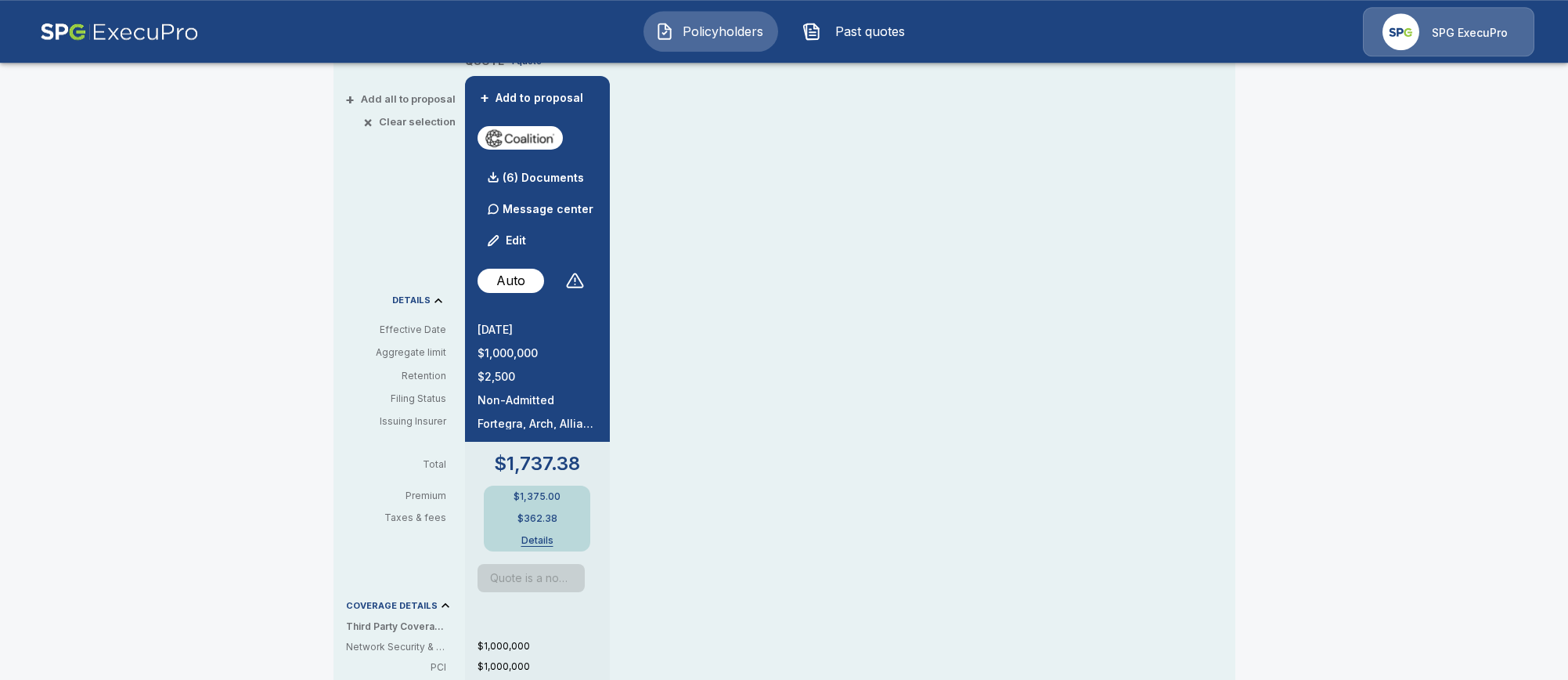
scroll to position [357, 0]
